Goal: Obtain resource: Obtain resource

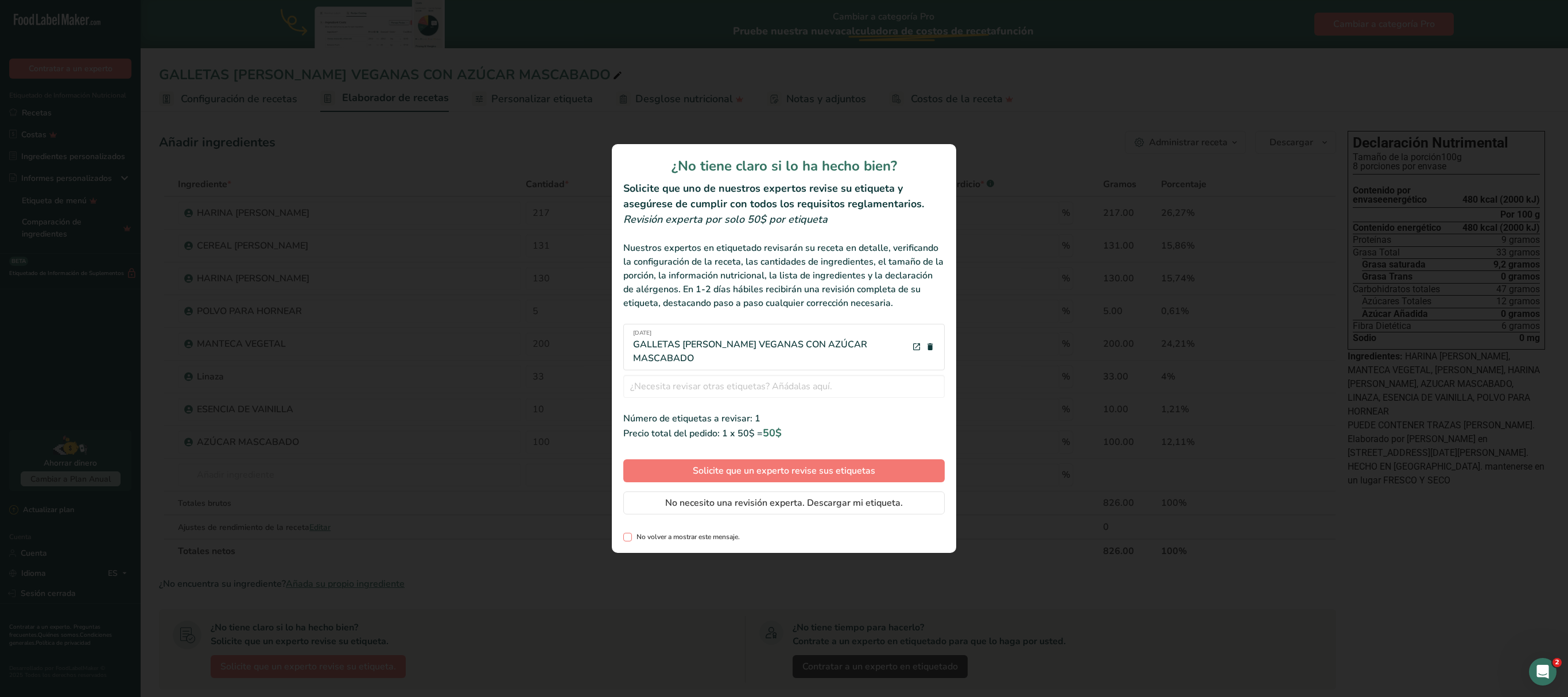
click at [630, 538] on span "Revisar etiquetas modal" at bounding box center [628, 537] width 9 height 9
click at [630, 538] on input "No volver a mostrar este mensaje." at bounding box center [627, 537] width 7 height 7
checkbox input "true"
click at [776, 505] on font "No necesito una revisión experta. Descargar mi etiqueta." at bounding box center [784, 503] width 237 height 13
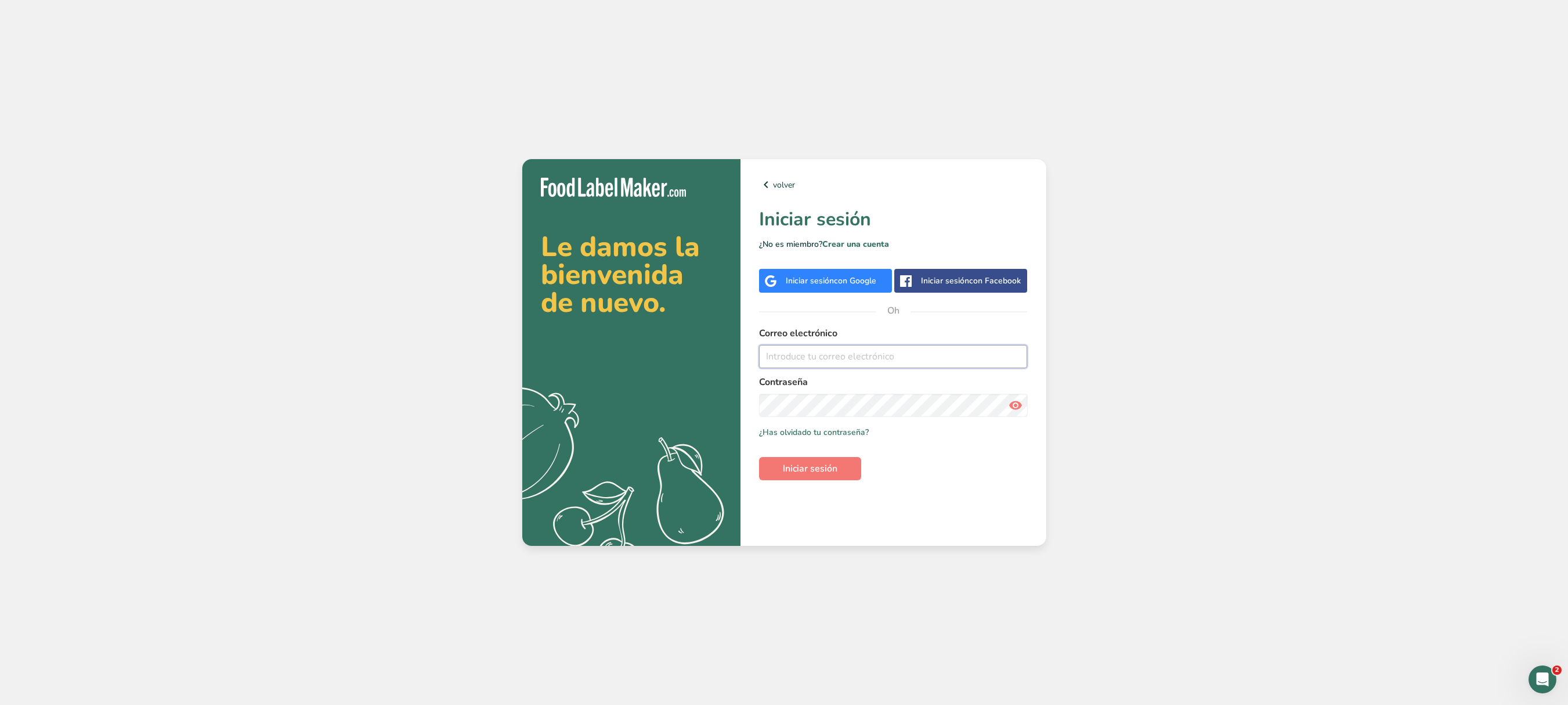
type input "[EMAIL_ADDRESS][DOMAIN_NAME]"
click at [1182, 454] on div "Le damos la bienvenida de nuevo. .a{fill:#f5f3ed;} volver Iniciar sesión ¿No es…" at bounding box center [784, 352] width 1568 height 705
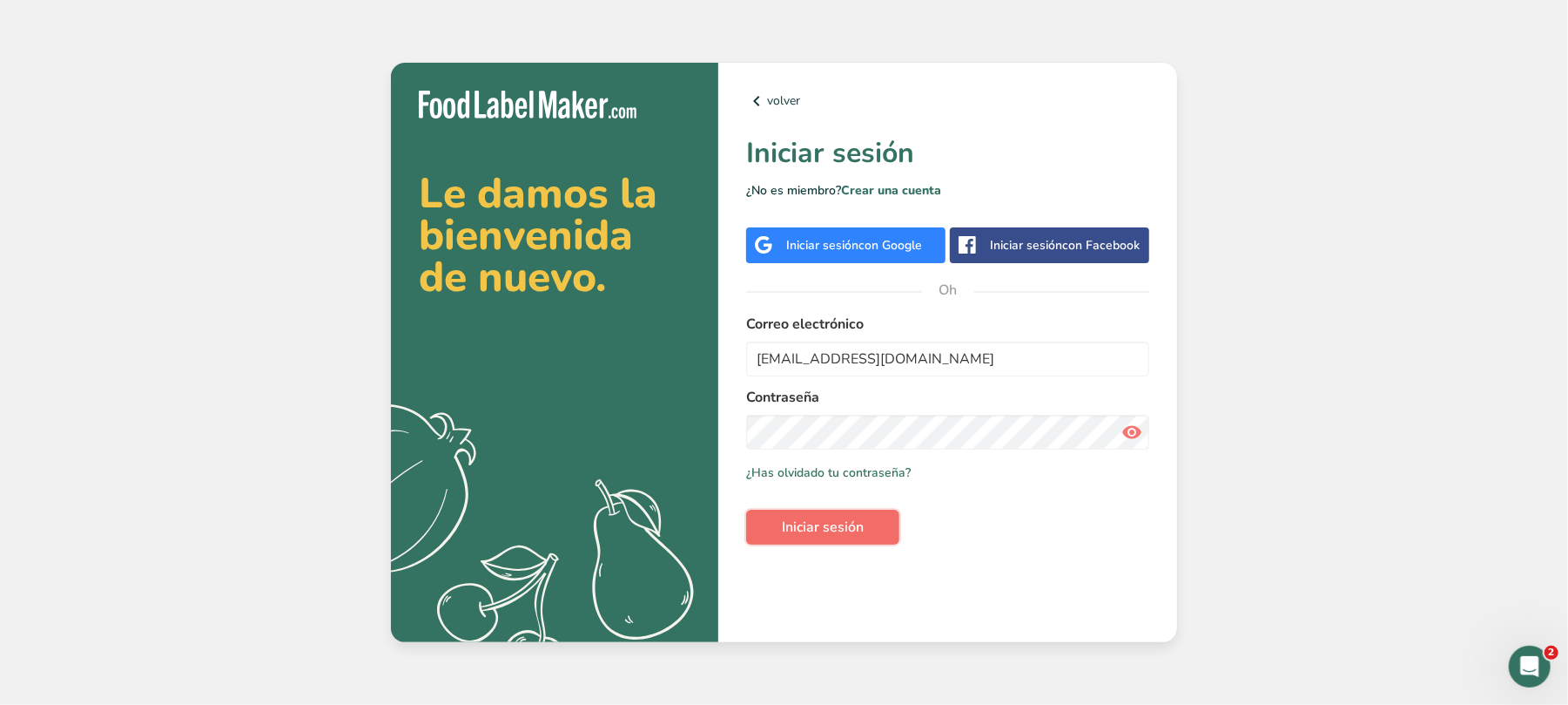
click at [847, 530] on font "Iniciar sesión" at bounding box center [823, 527] width 82 height 19
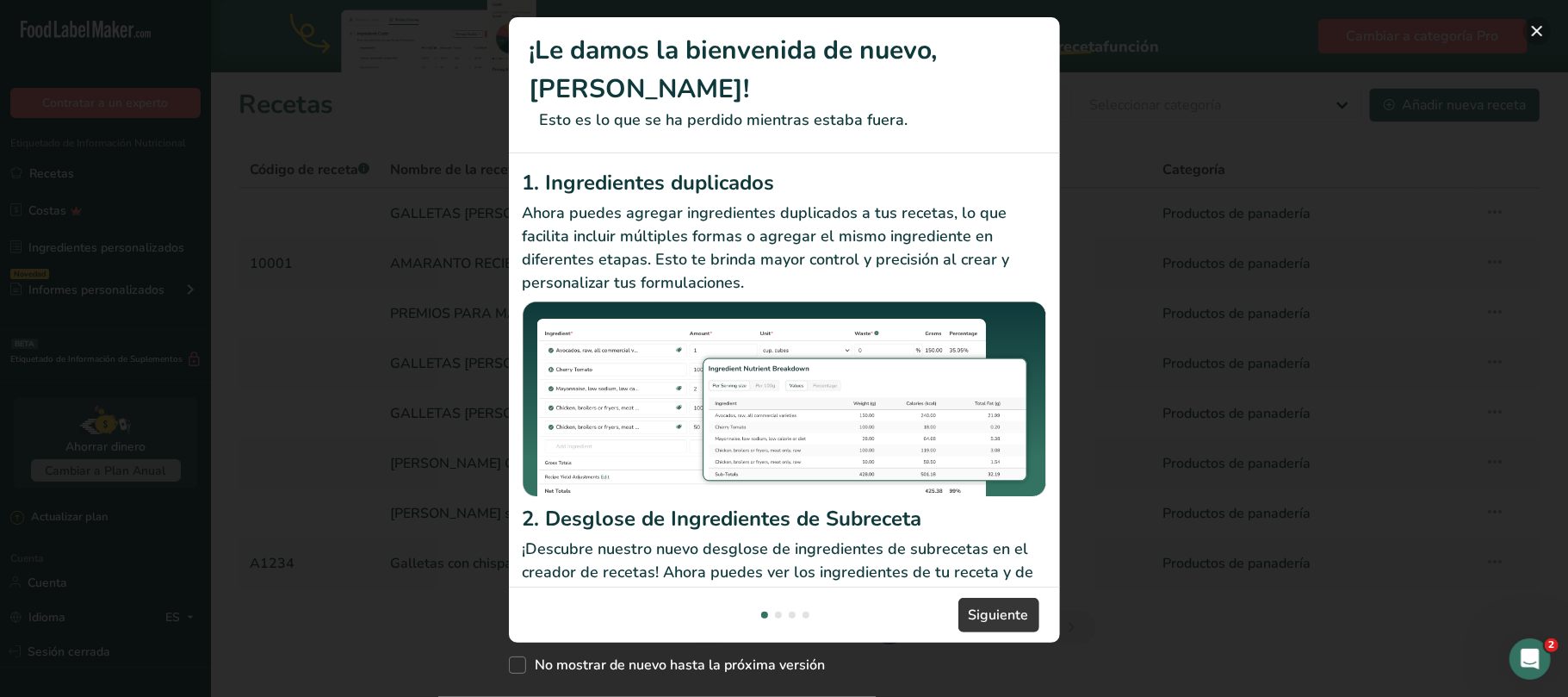
click at [1532, 26] on button "Nuevas funciones" at bounding box center [1537, 31] width 27 height 27
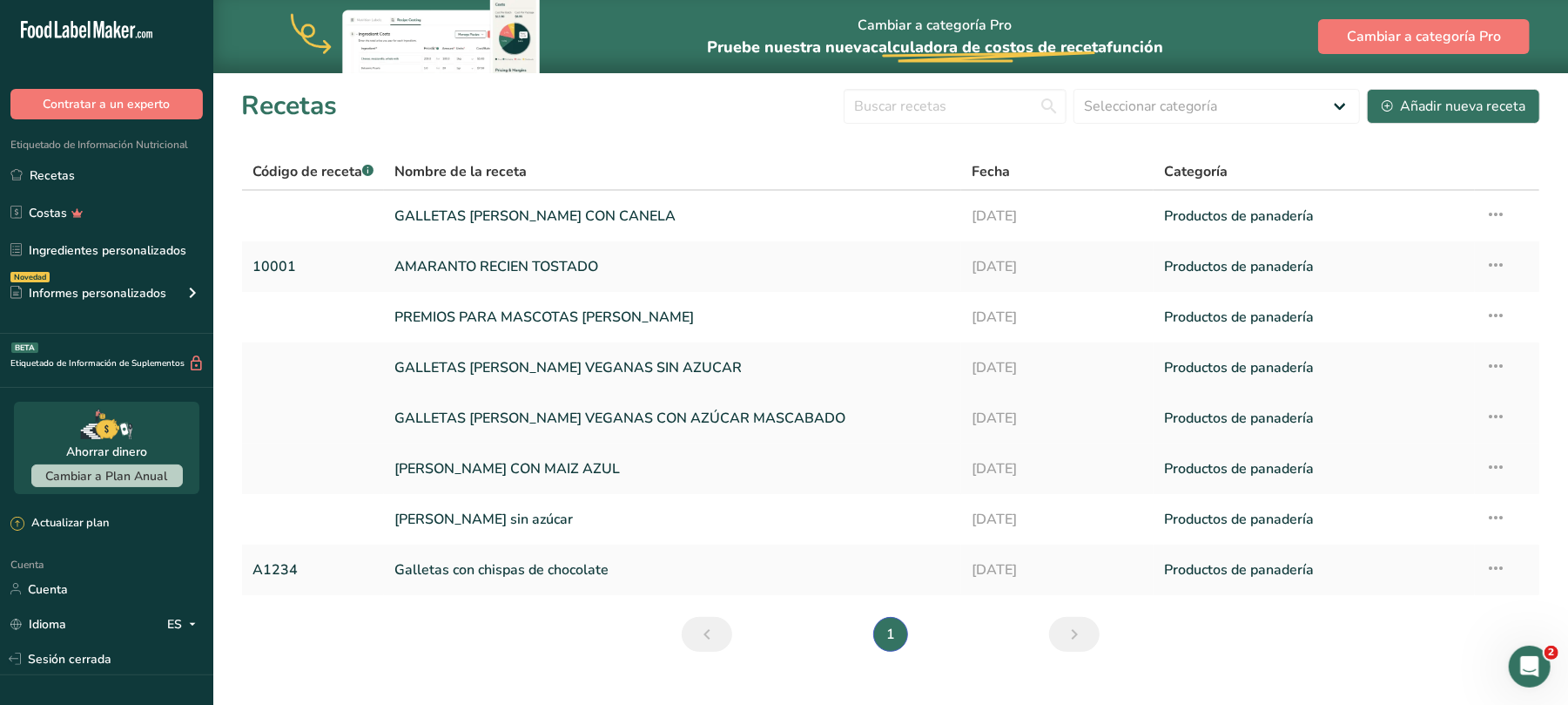
click at [635, 417] on font "GALLETAS [PERSON_NAME] VEGANAS CON AZÚCAR MASCABADO" at bounding box center [620, 418] width 451 height 19
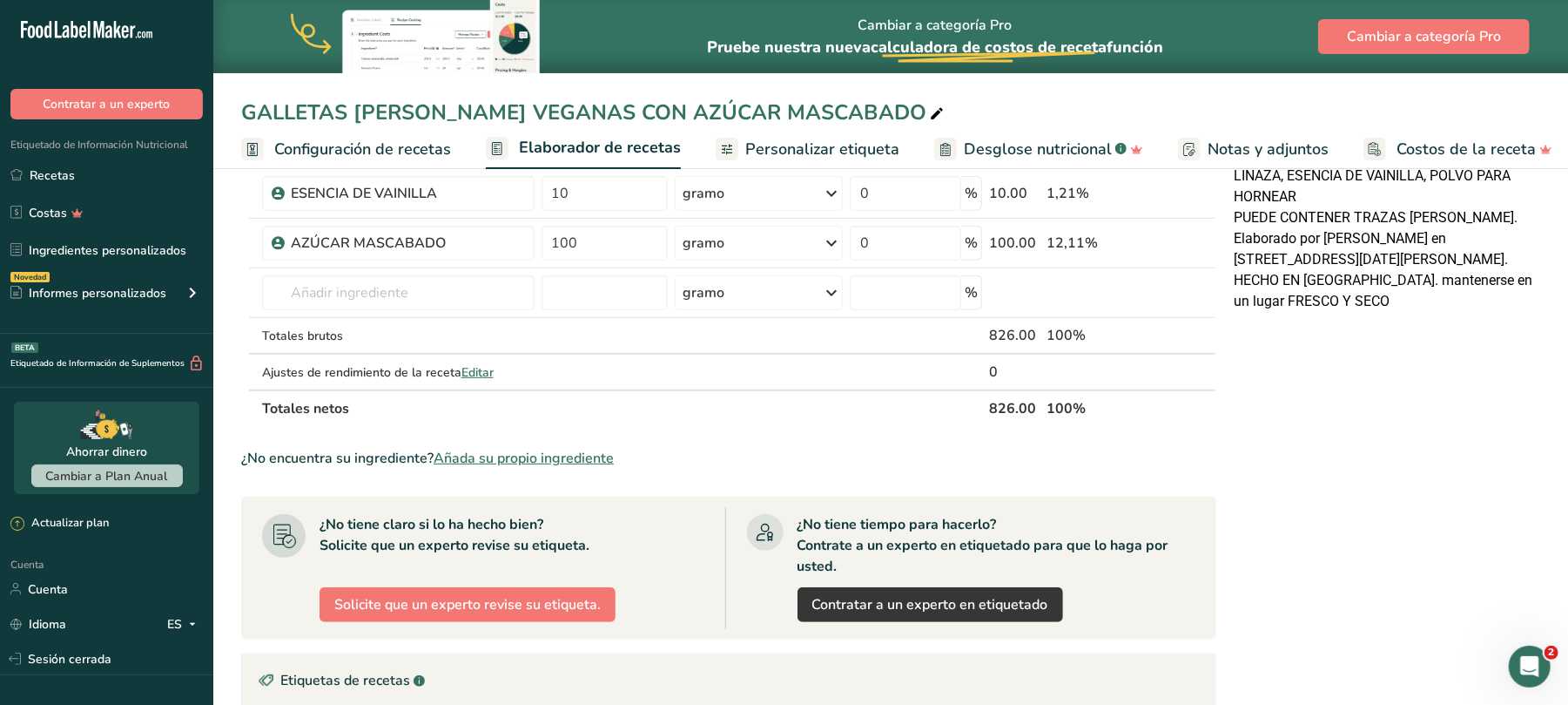
scroll to position [789, 0]
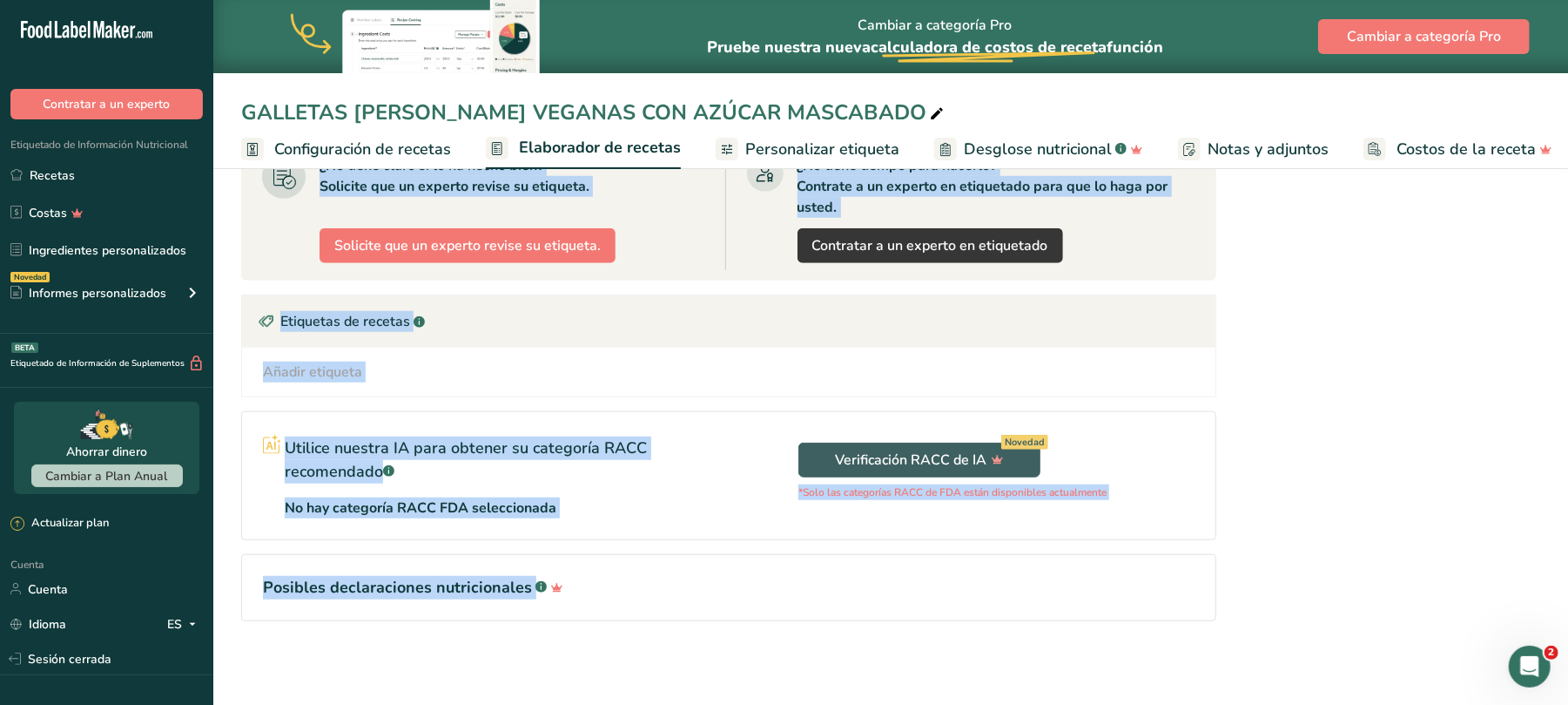
drag, startPoint x: 1229, startPoint y: 190, endPoint x: 1502, endPoint y: 147, distance: 276.4
click at [1502, 147] on div "GALLETAS [PERSON_NAME] VEGANAS CON AZÚCAR MASCABADO Configuración de recetas El…" at bounding box center [890, 41] width 1355 height 1328
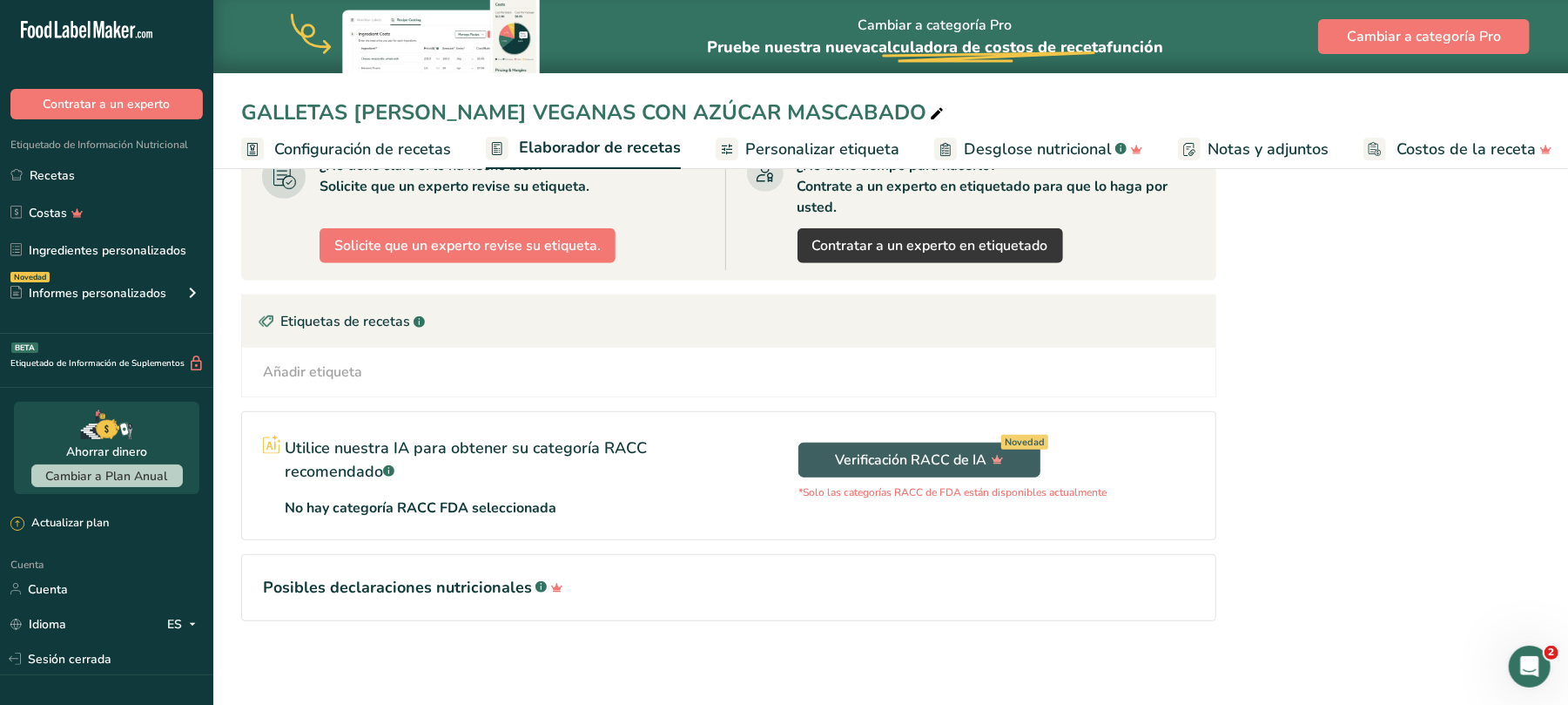
click at [1441, 513] on div "Declaración Nutrimental Tamaño de la porción 100g 8 porciones por envase Conten…" at bounding box center [1383, 41] width 313 height 1272
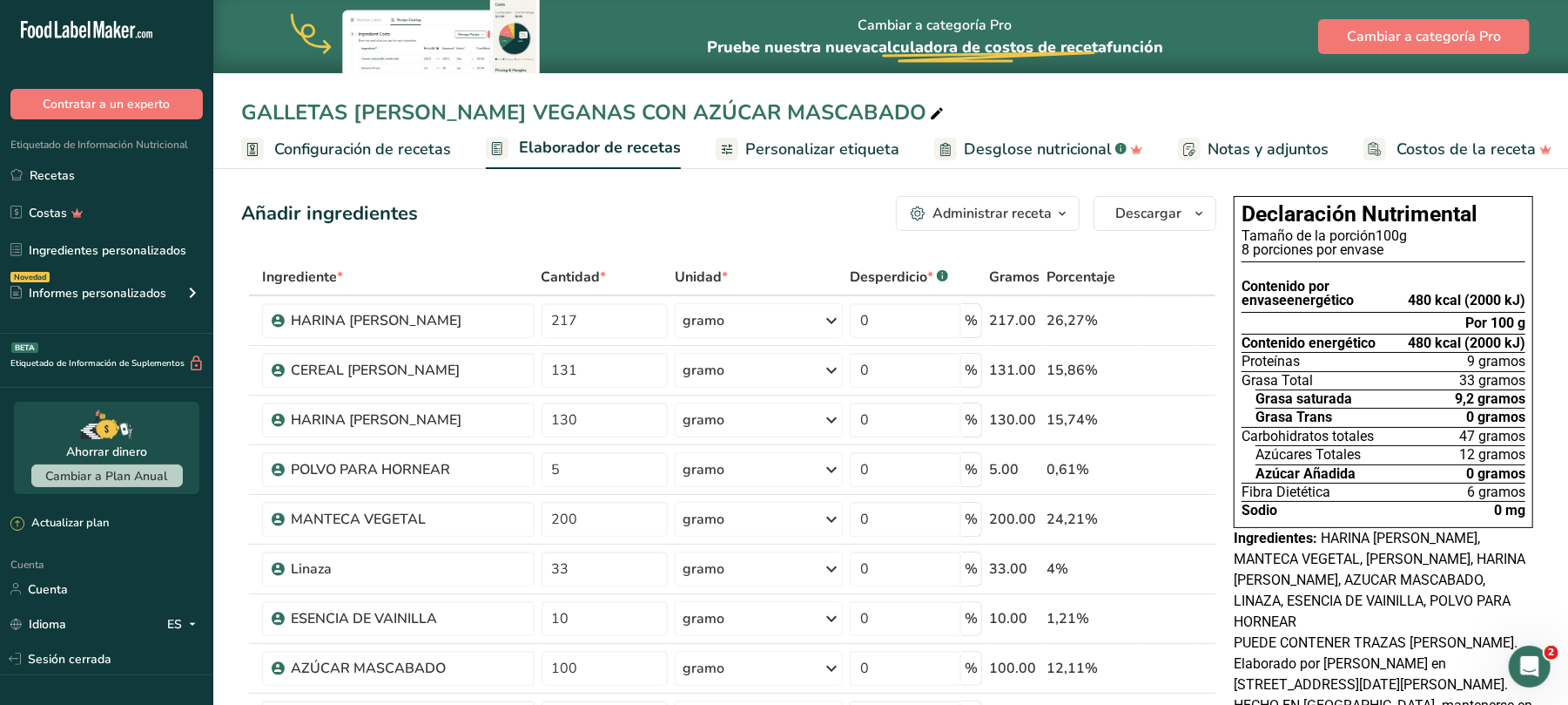
scroll to position [0, 0]
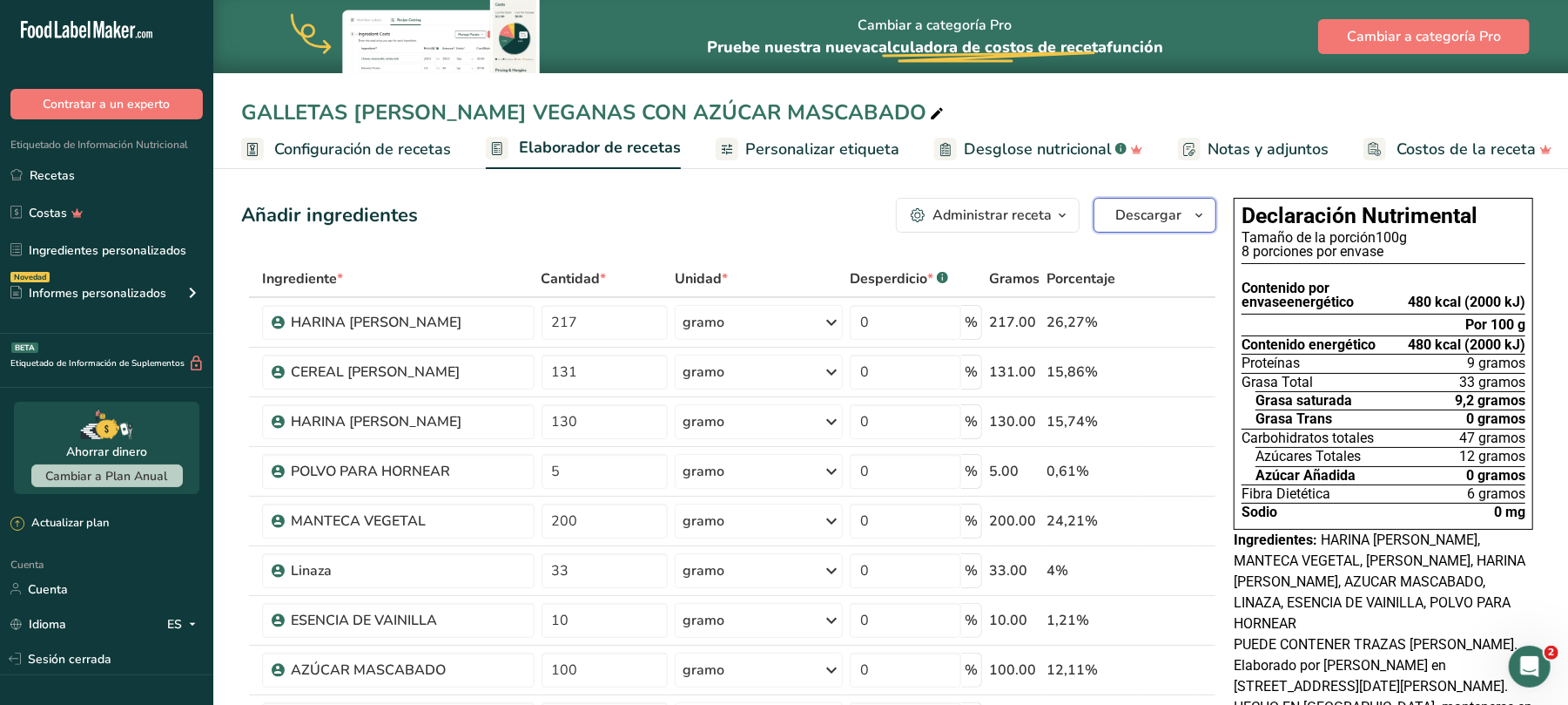
click at [1201, 210] on icon "button" at bounding box center [1199, 216] width 14 height 22
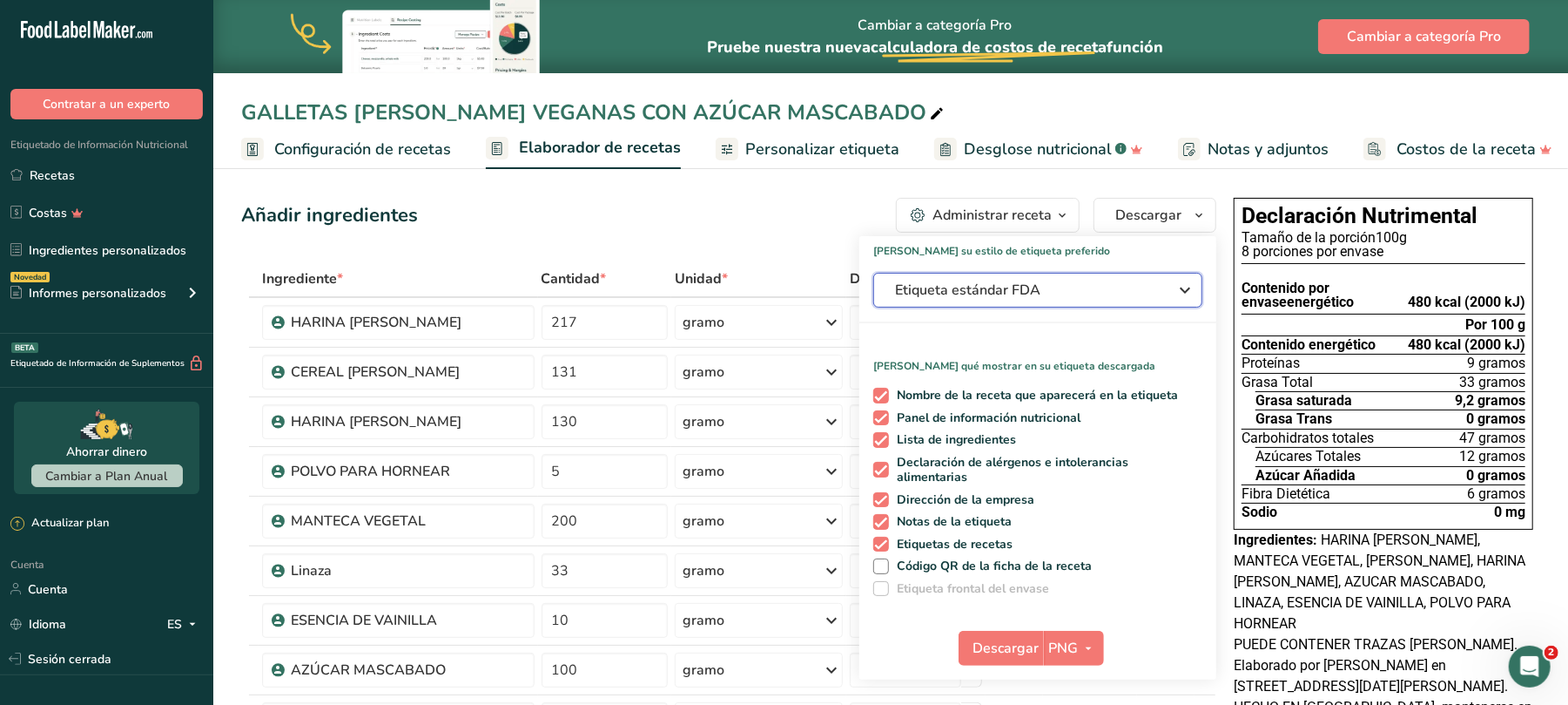
click at [1184, 281] on icon "button" at bounding box center [1185, 290] width 21 height 31
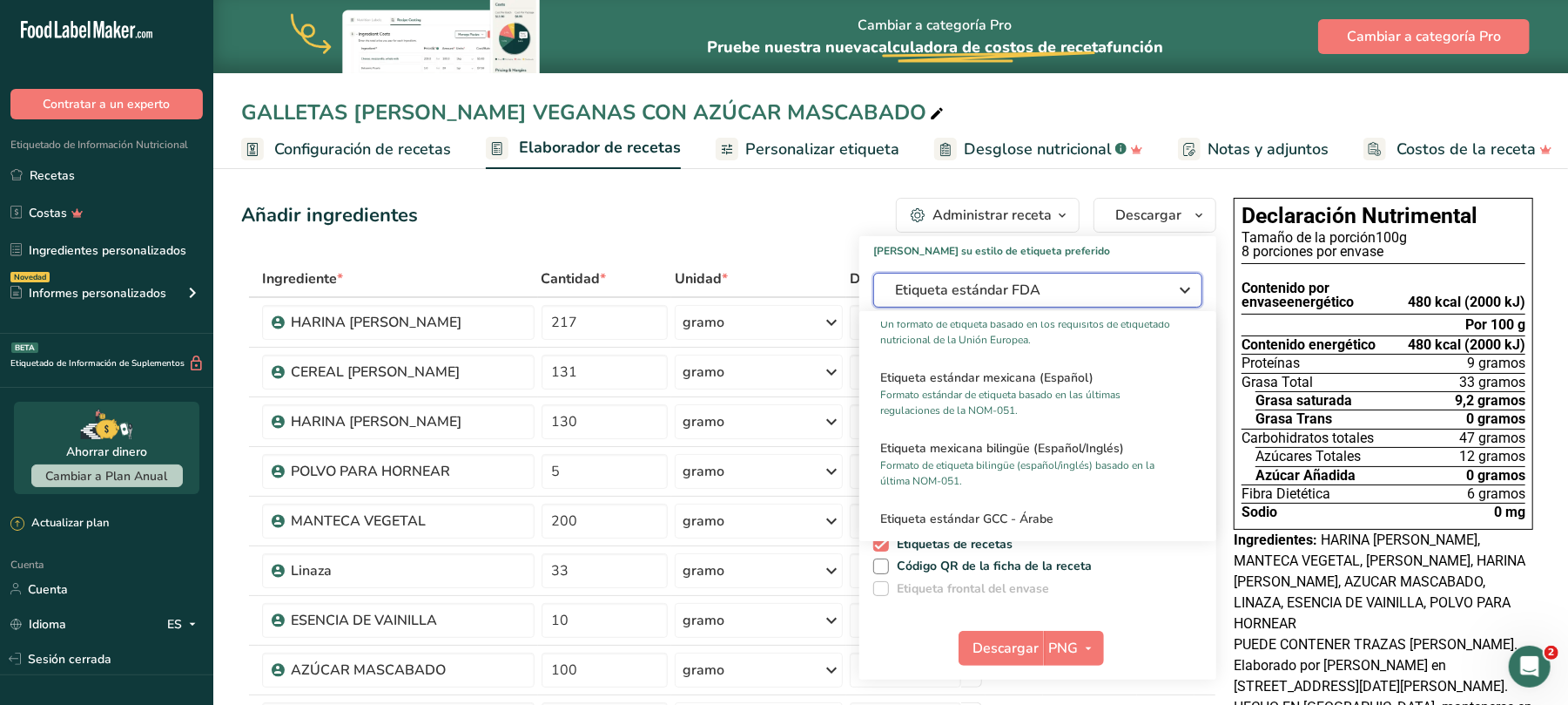
scroll to position [1150, 0]
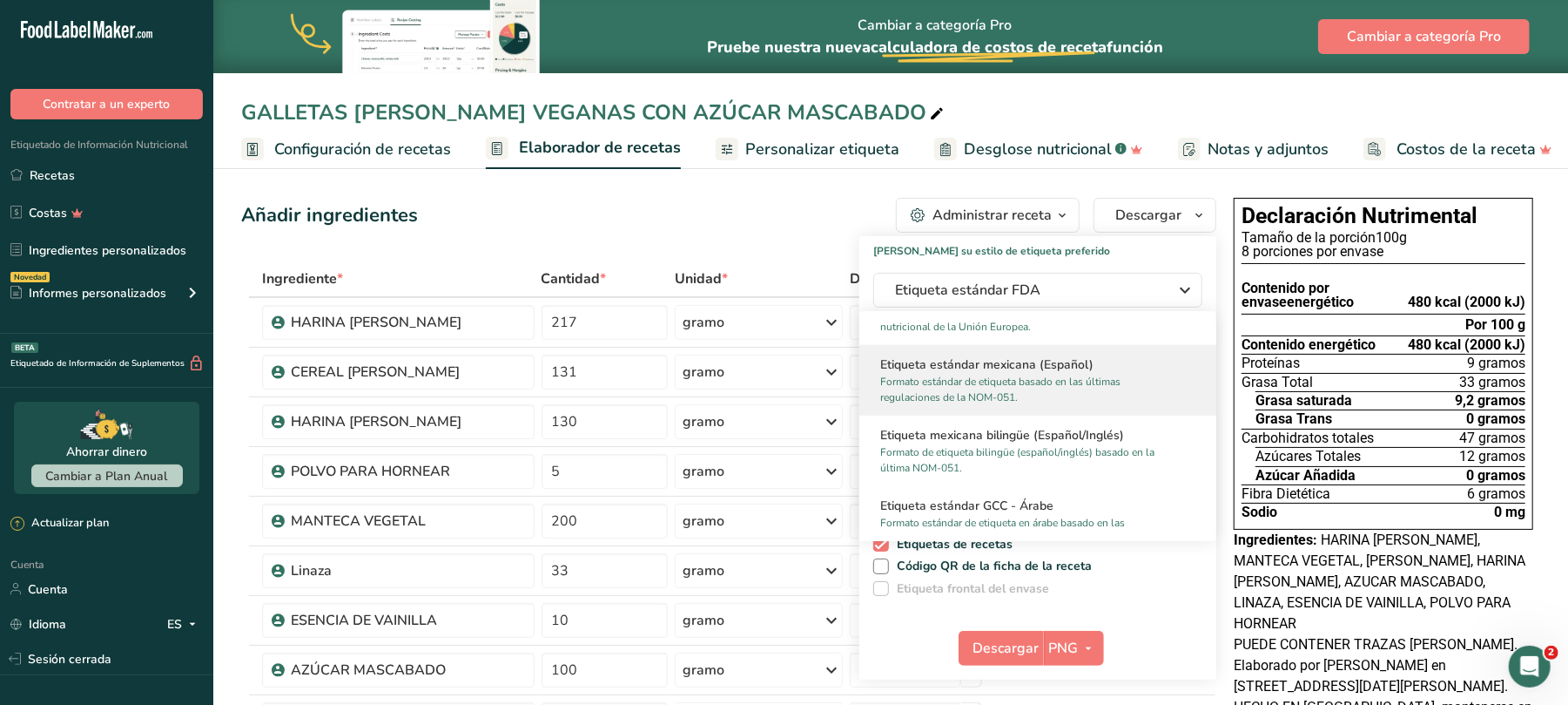
click at [1029, 371] on font "Etiqueta estándar mexicana (Español)" at bounding box center [986, 365] width 213 height 17
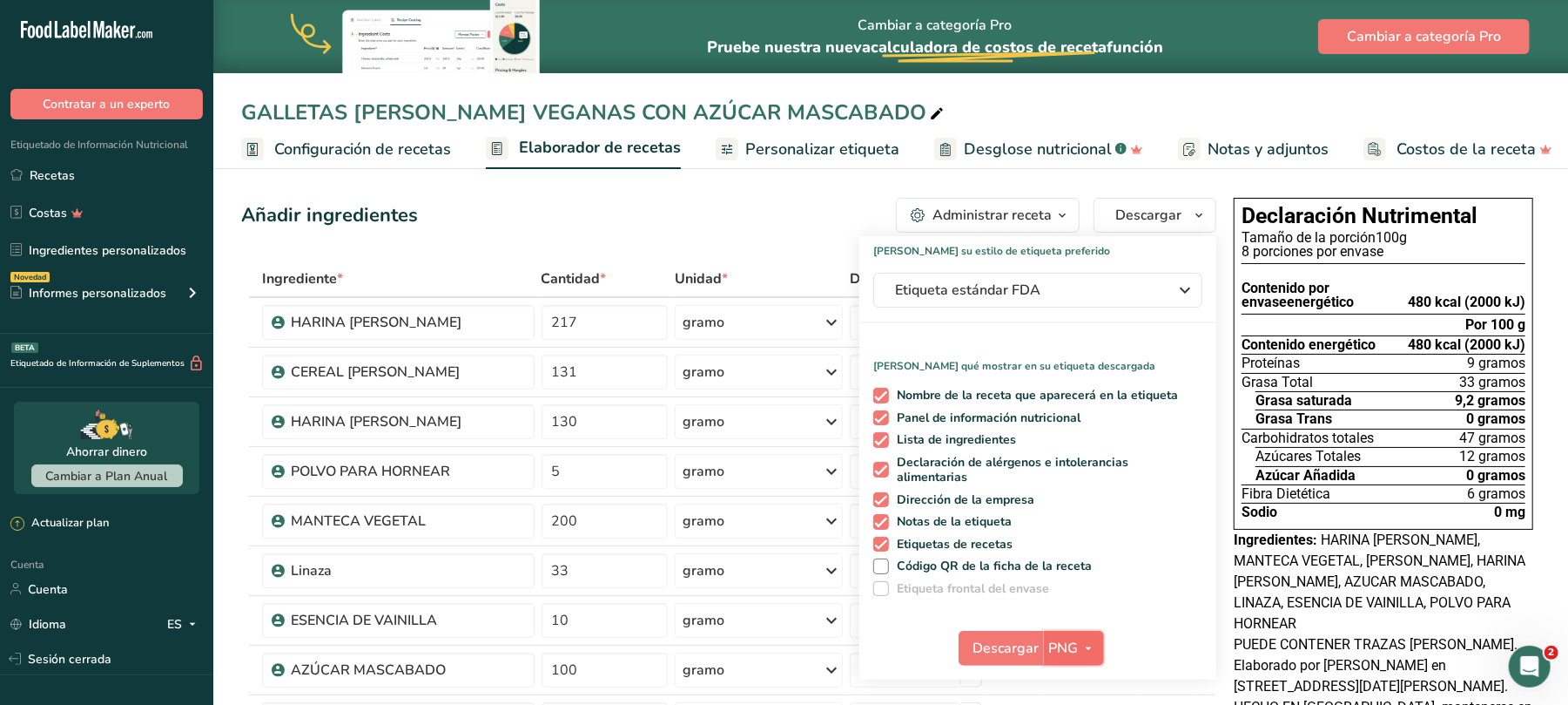
click at [1085, 643] on icon "button" at bounding box center [1089, 649] width 14 height 22
click at [1030, 642] on font "Descargar" at bounding box center [1007, 648] width 66 height 19
click at [45, 171] on font "Recetas" at bounding box center [52, 176] width 45 height 17
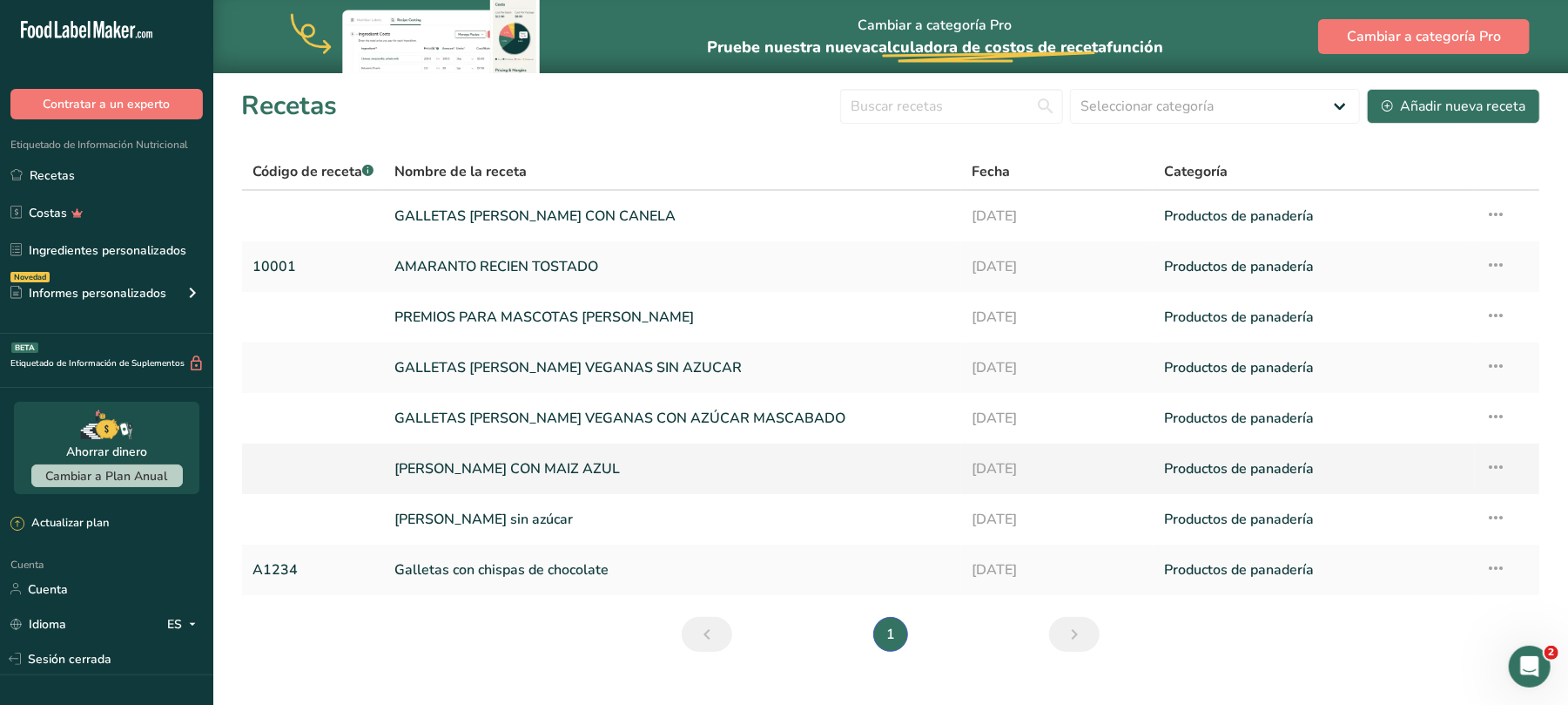
click at [620, 470] on font "[PERSON_NAME] CON MAIZ AZUL" at bounding box center [507, 468] width 225 height 19
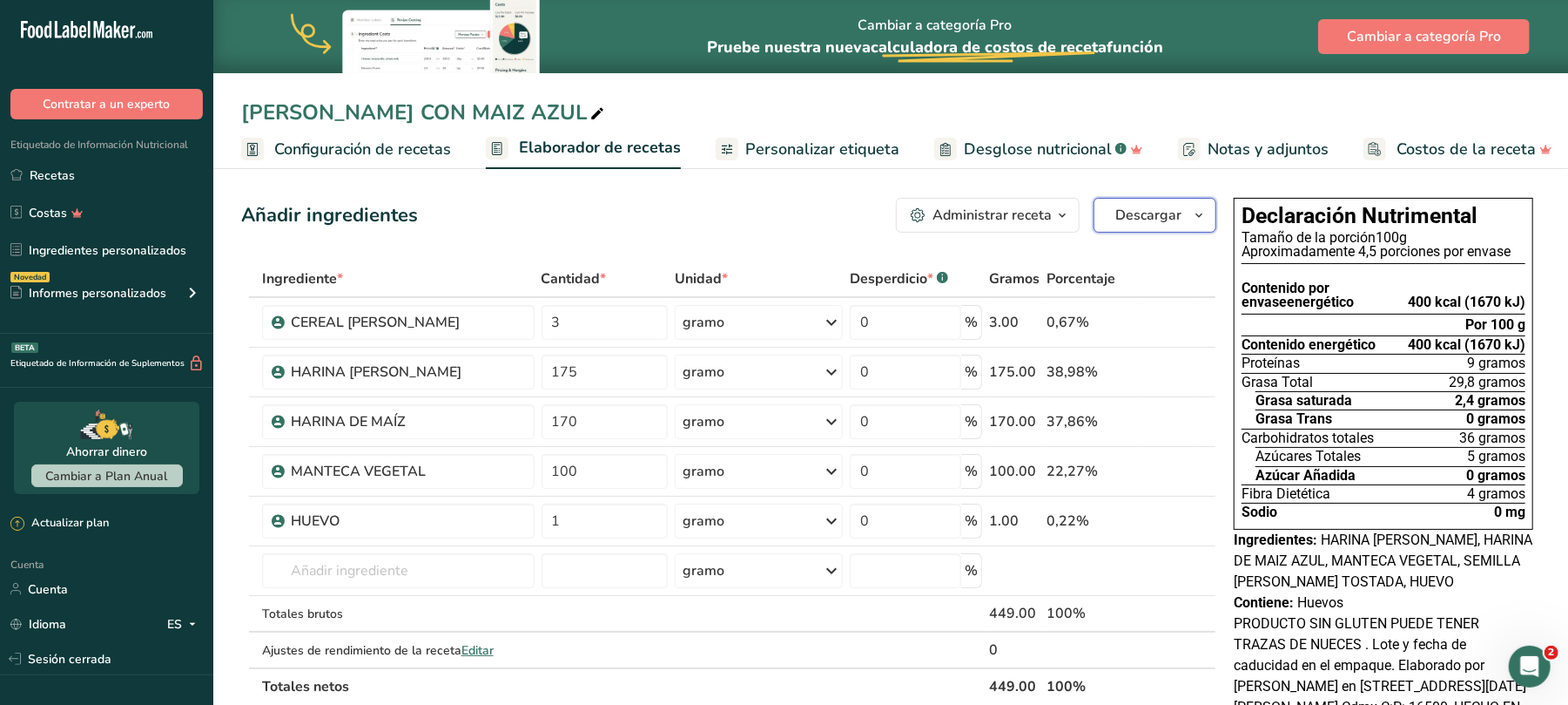
click at [1197, 217] on icon "button" at bounding box center [1199, 216] width 14 height 22
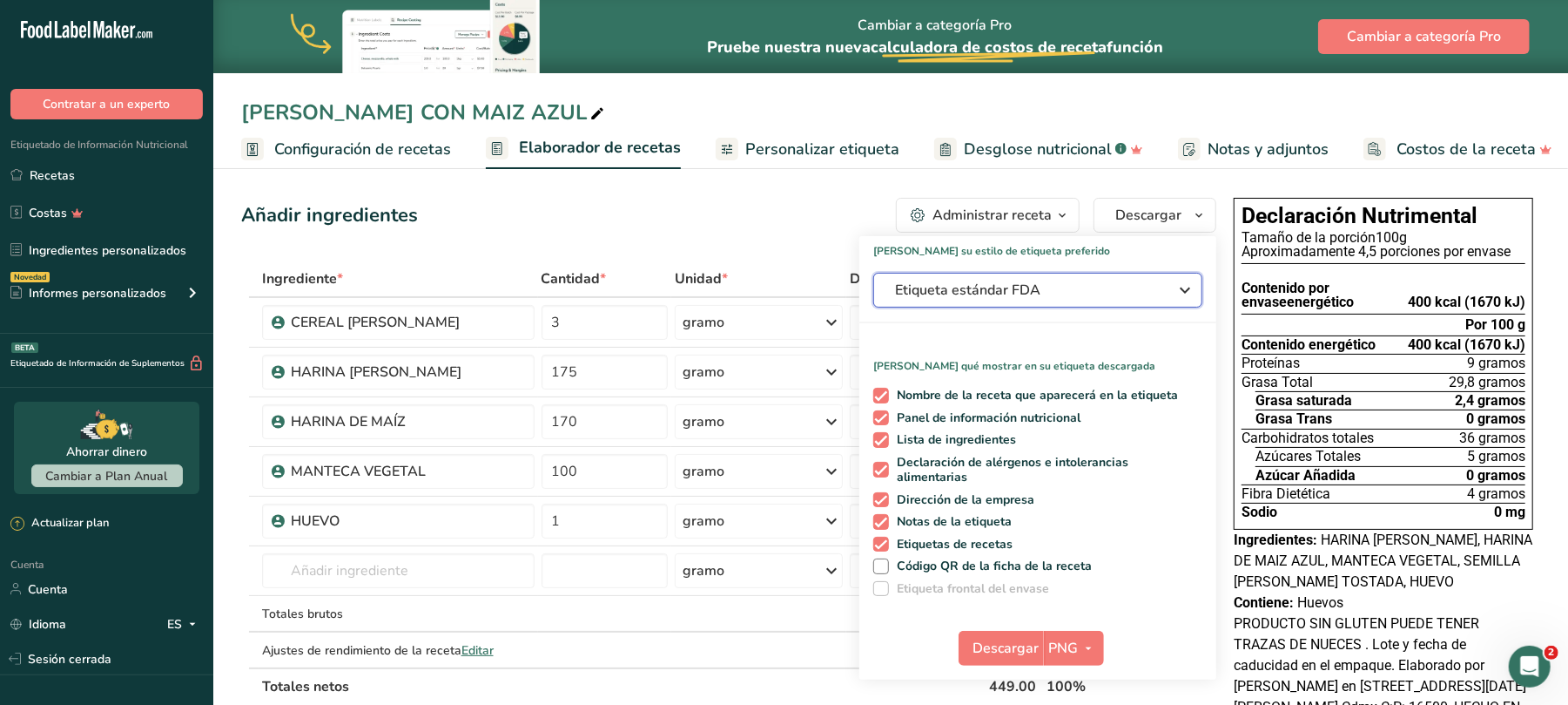
click at [1181, 286] on icon "button" at bounding box center [1185, 290] width 21 height 31
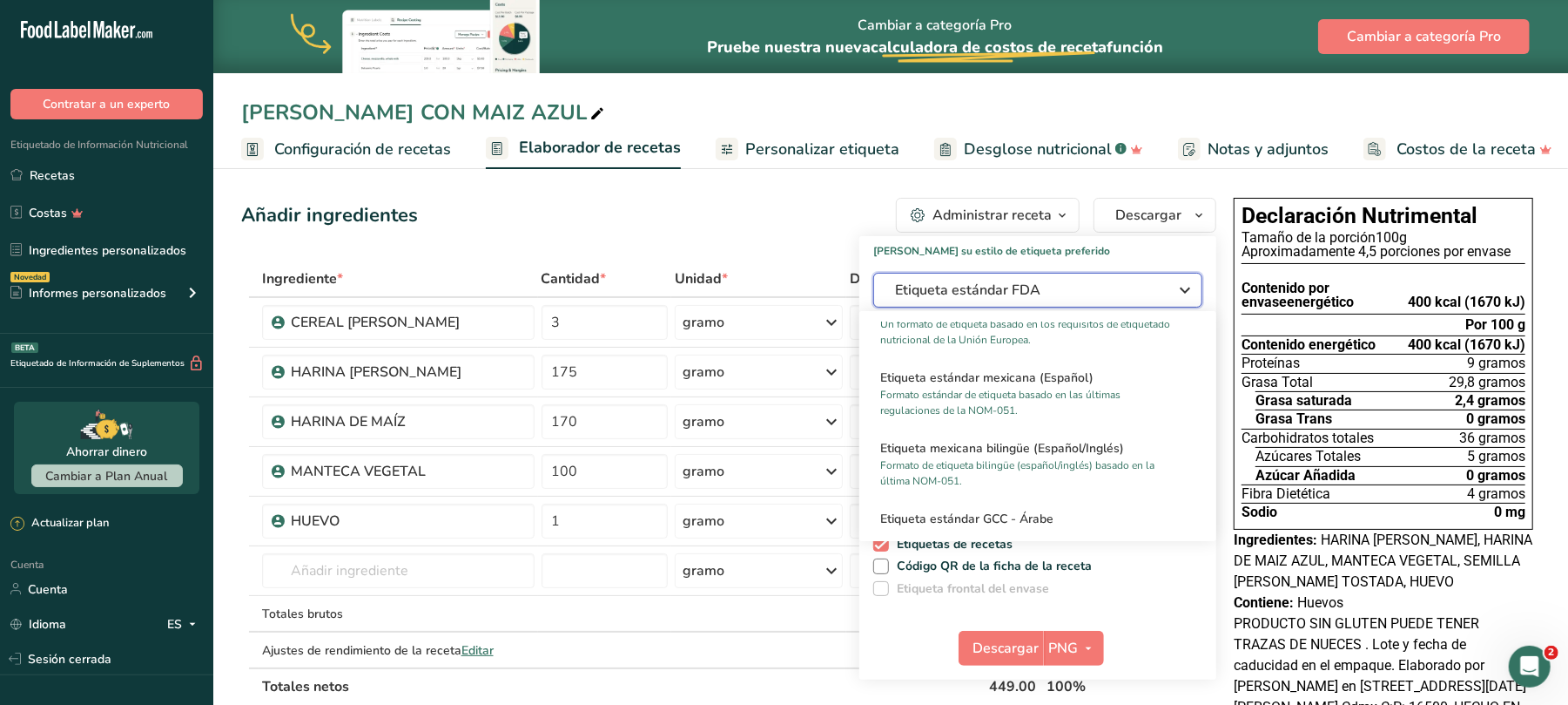
scroll to position [1173, 0]
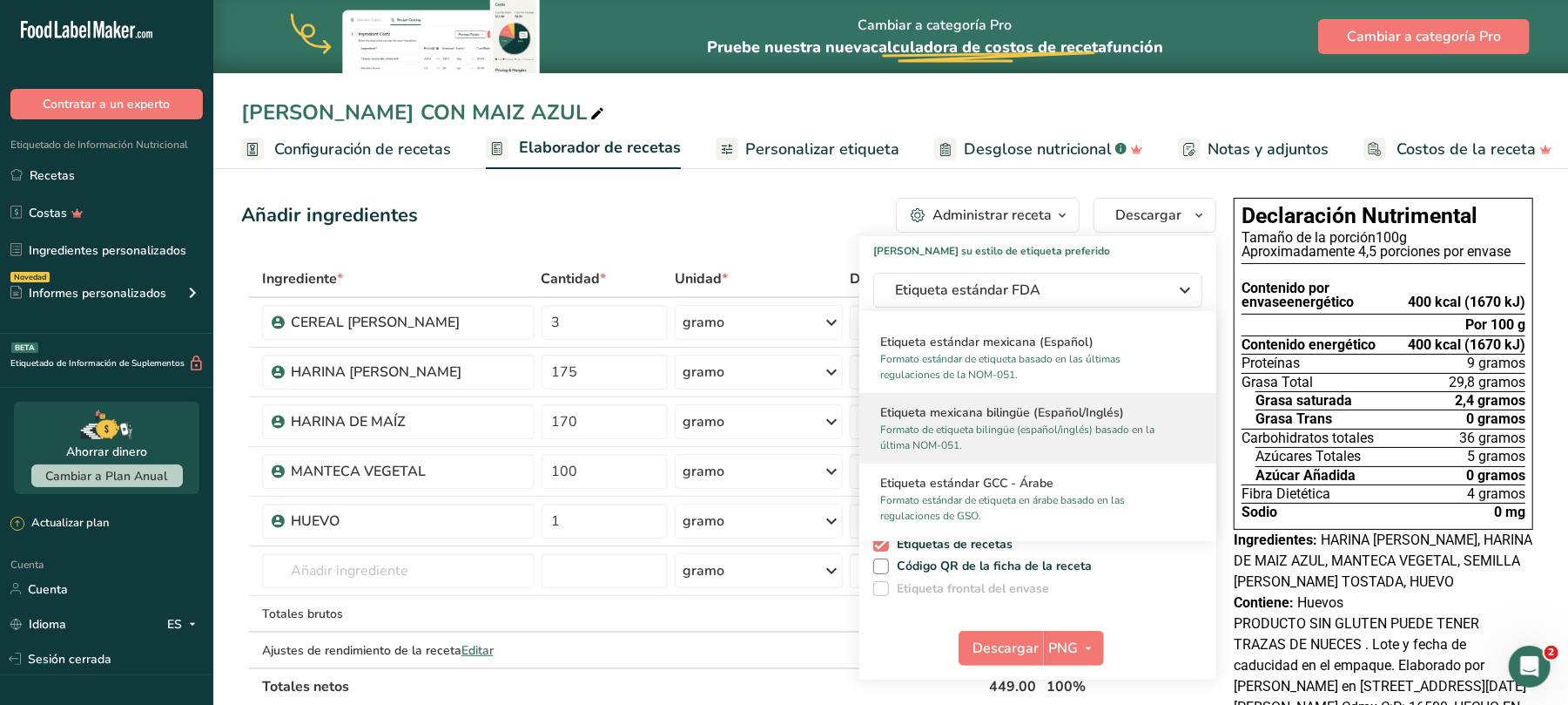
click at [987, 416] on font "Etiqueta mexicana bilingüe (Español/Inglés)" at bounding box center [1002, 413] width 244 height 17
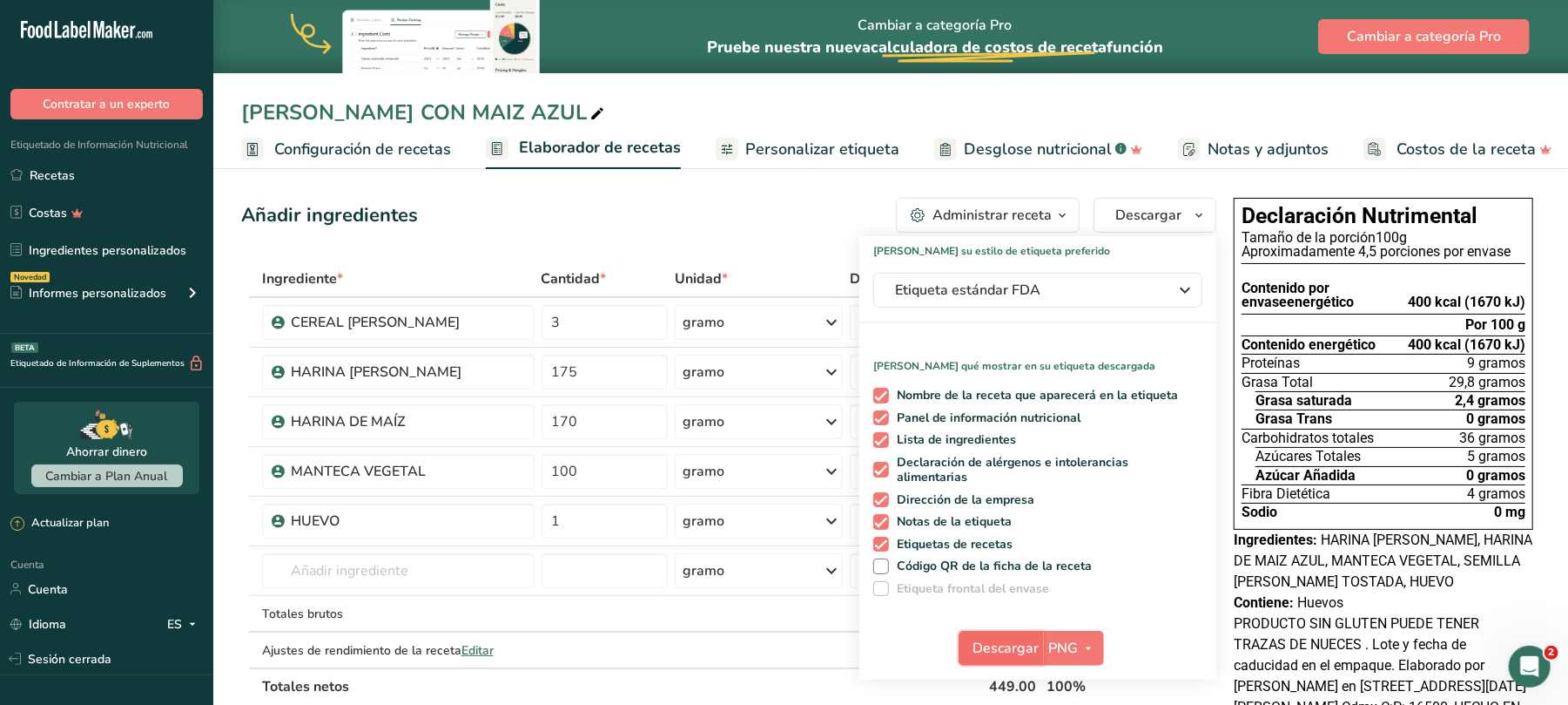
click at [1005, 649] on font "Descargar" at bounding box center [1007, 648] width 66 height 19
click at [45, 172] on font "Recetas" at bounding box center [52, 176] width 45 height 17
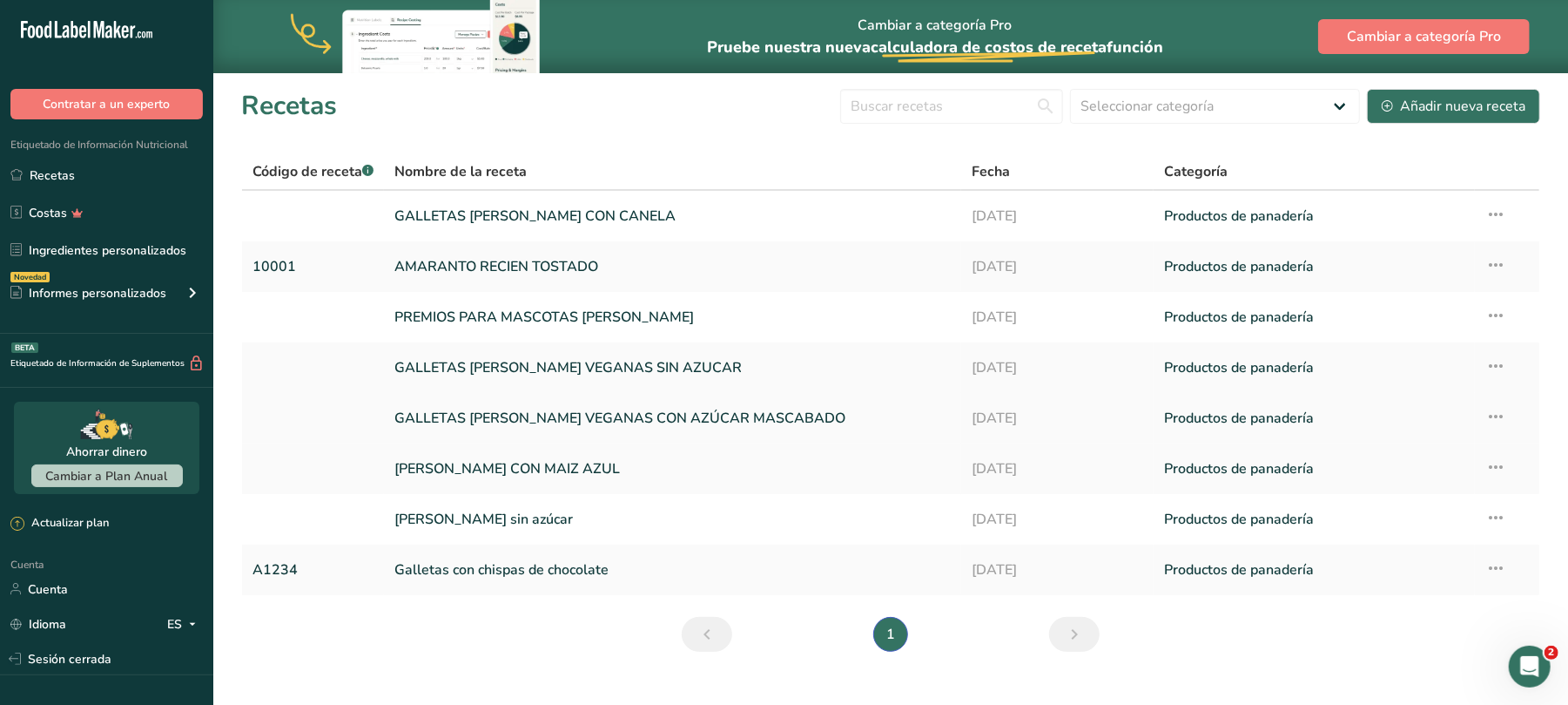
click at [731, 419] on font "GALLETAS [PERSON_NAME] VEGANAS CON AZÚCAR MASCABADO" at bounding box center [620, 418] width 451 height 19
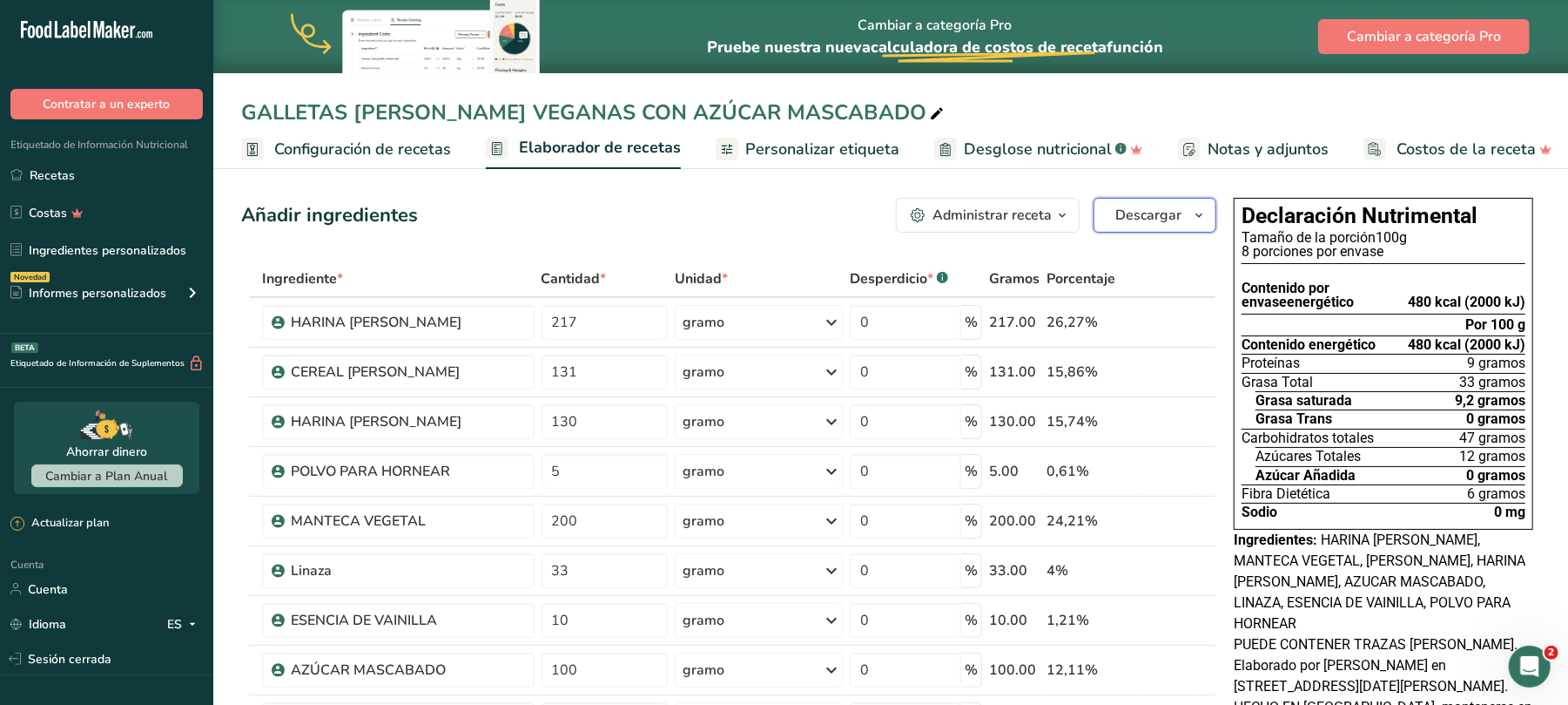
click at [1196, 214] on icon "button" at bounding box center [1199, 216] width 14 height 22
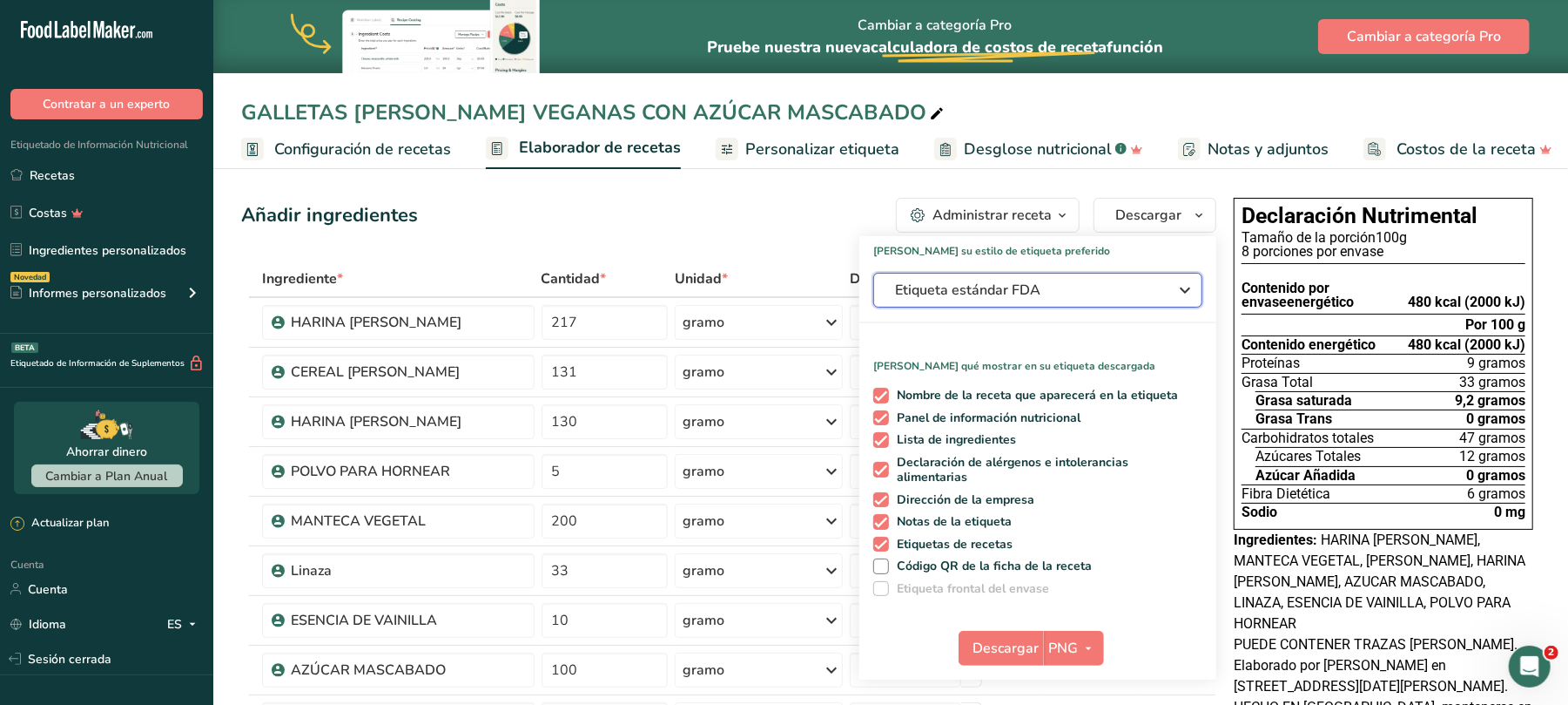
click at [1182, 291] on icon "button" at bounding box center [1185, 290] width 21 height 31
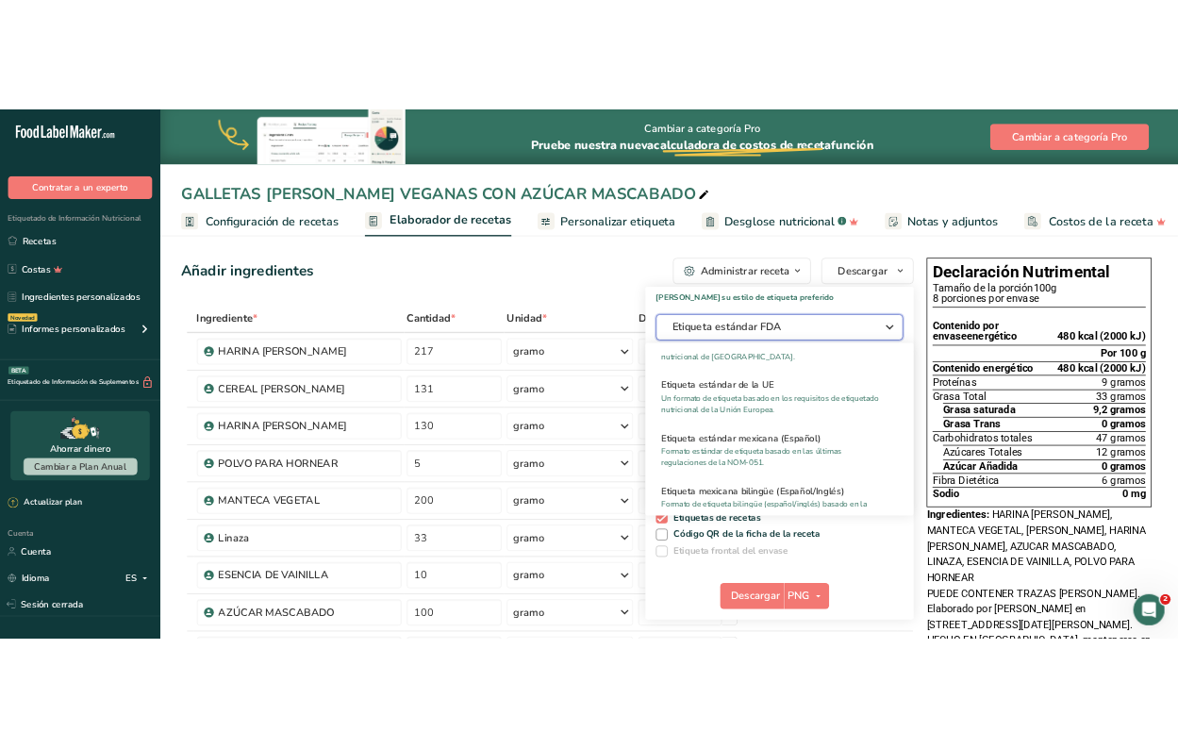
scroll to position [1192, 0]
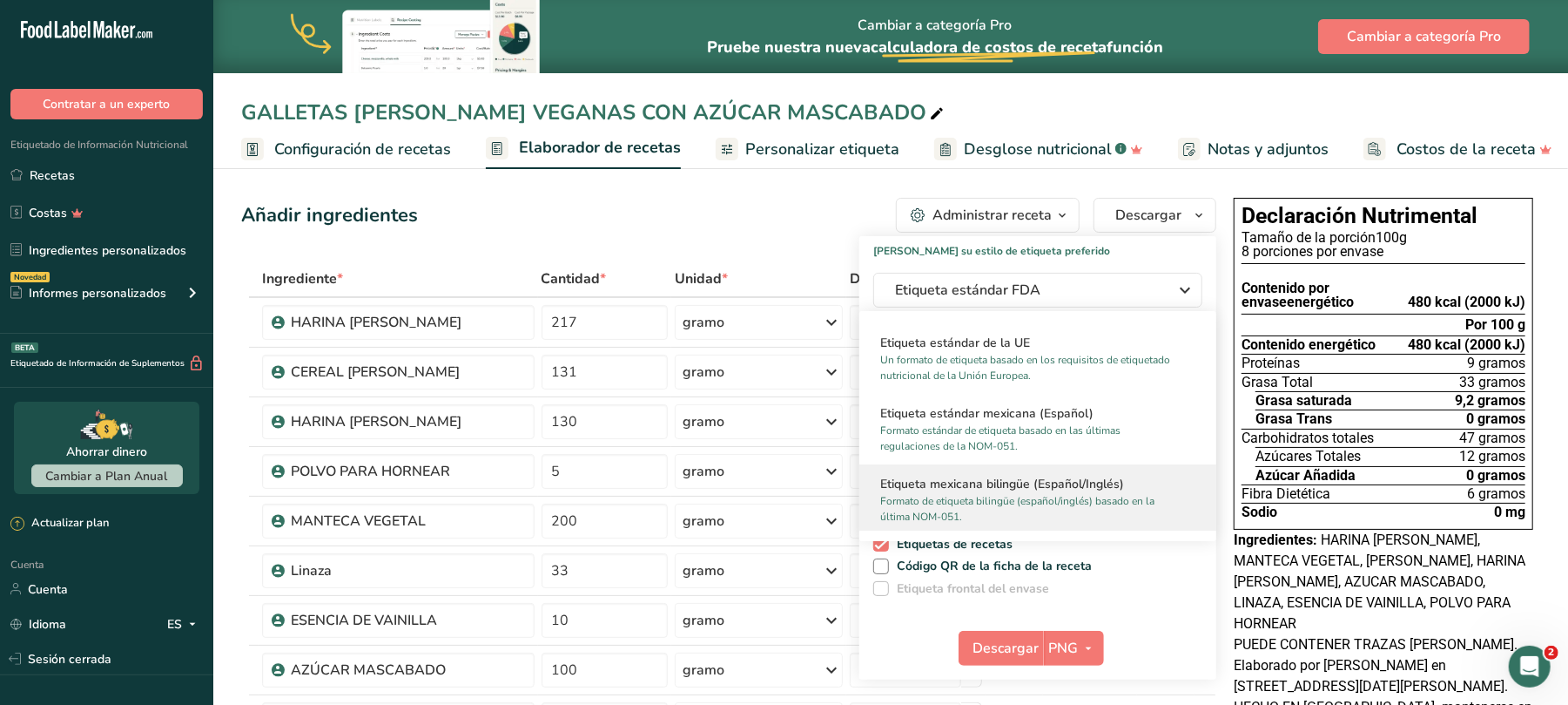
click at [1035, 490] on font "Etiqueta mexicana bilingüe (Español/Inglés)" at bounding box center [1002, 484] width 244 height 17
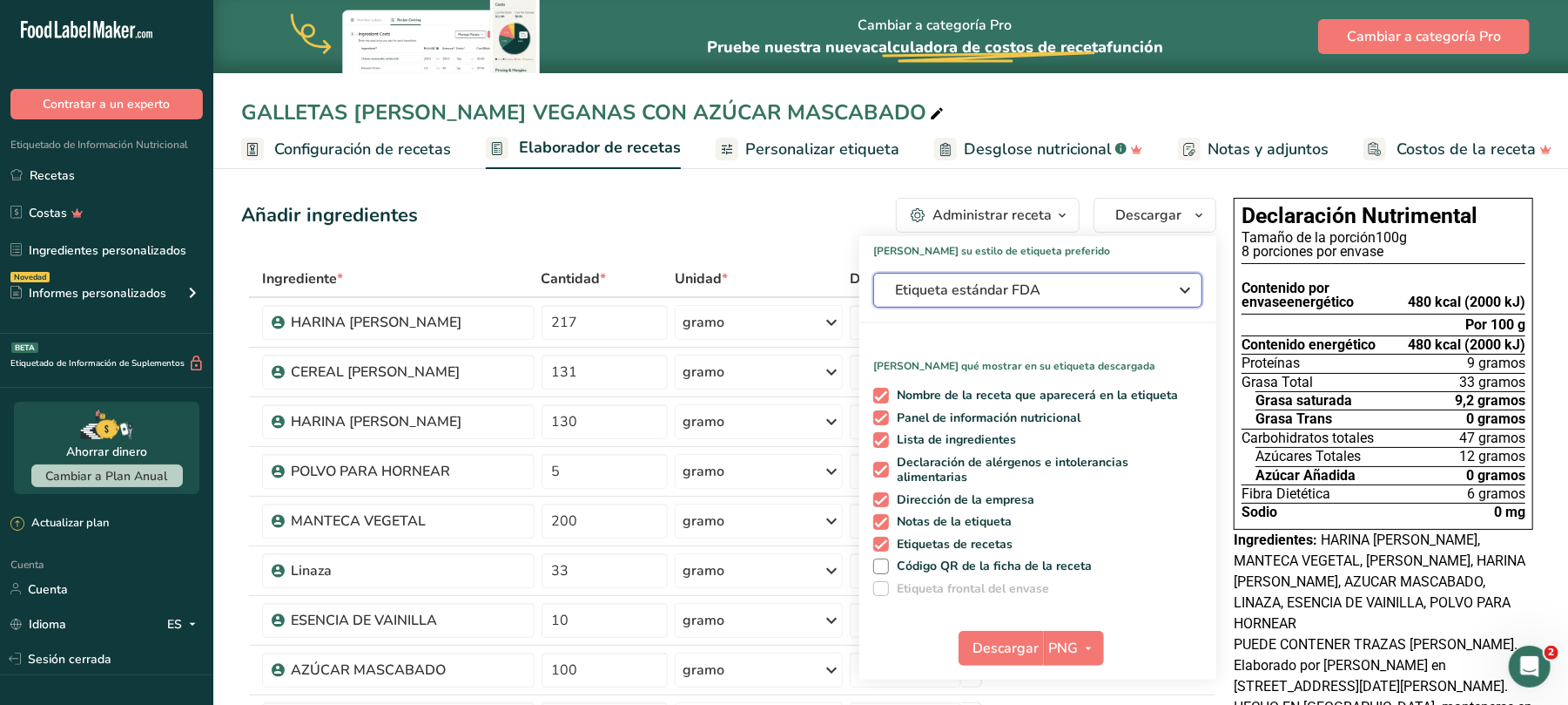
click at [1188, 287] on icon "button" at bounding box center [1185, 290] width 21 height 31
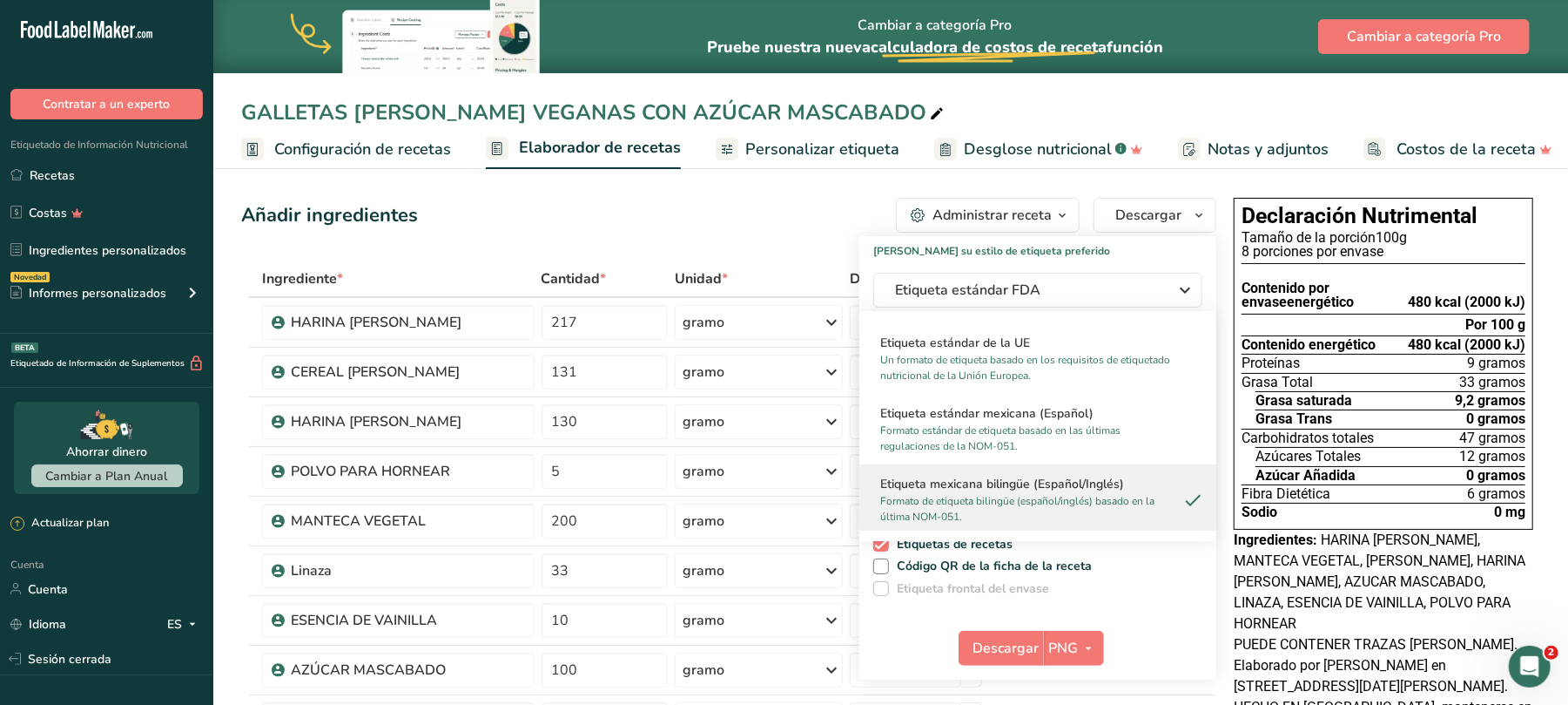
click at [1050, 489] on font "Etiqueta mexicana bilingüe (Español/Inglés)" at bounding box center [1002, 484] width 244 height 17
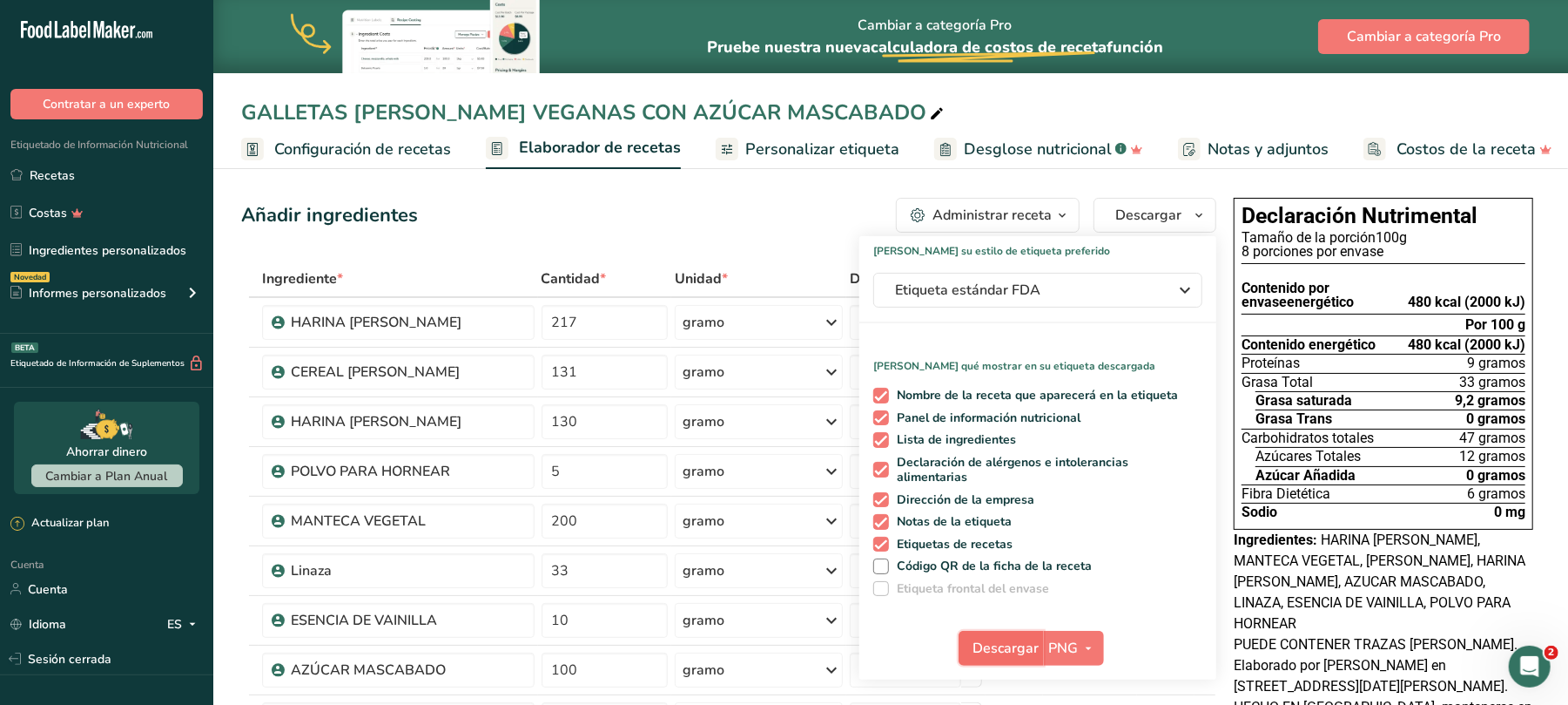
click at [1004, 651] on font "Descargar" at bounding box center [1007, 648] width 66 height 19
